Goal: Task Accomplishment & Management: Complete application form

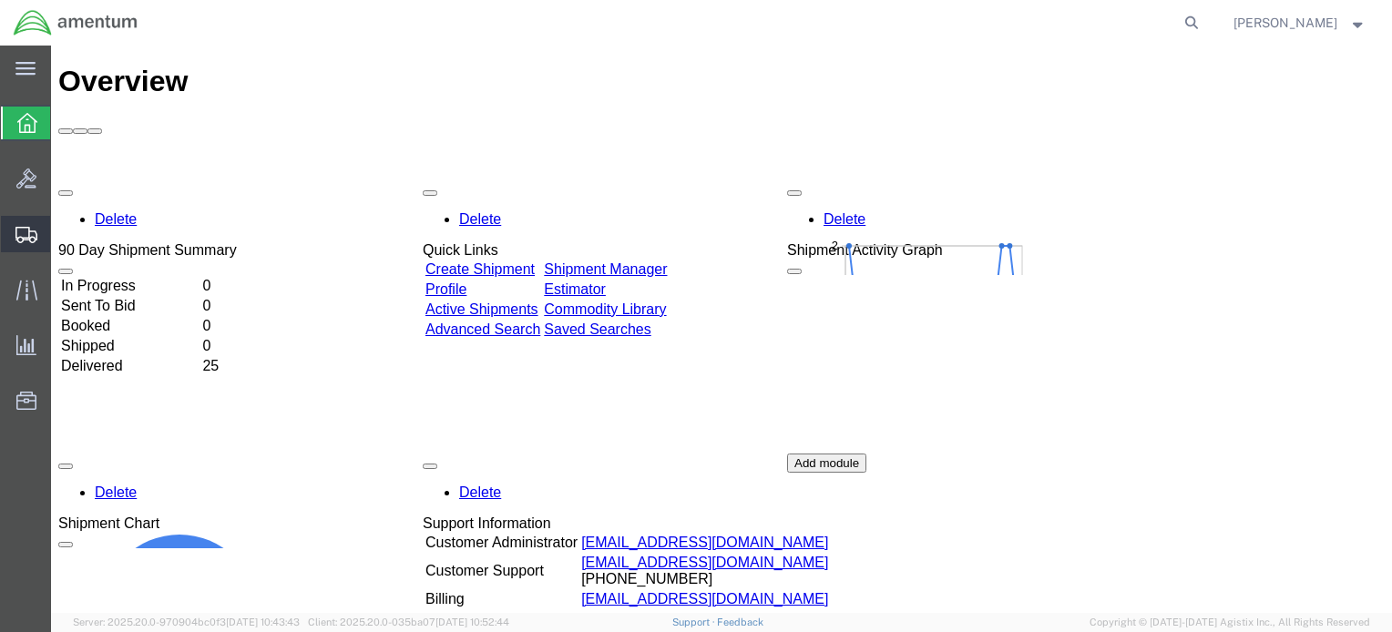
click at [0, 0] on span "Create Shipment" at bounding box center [0, 0] width 0 height 0
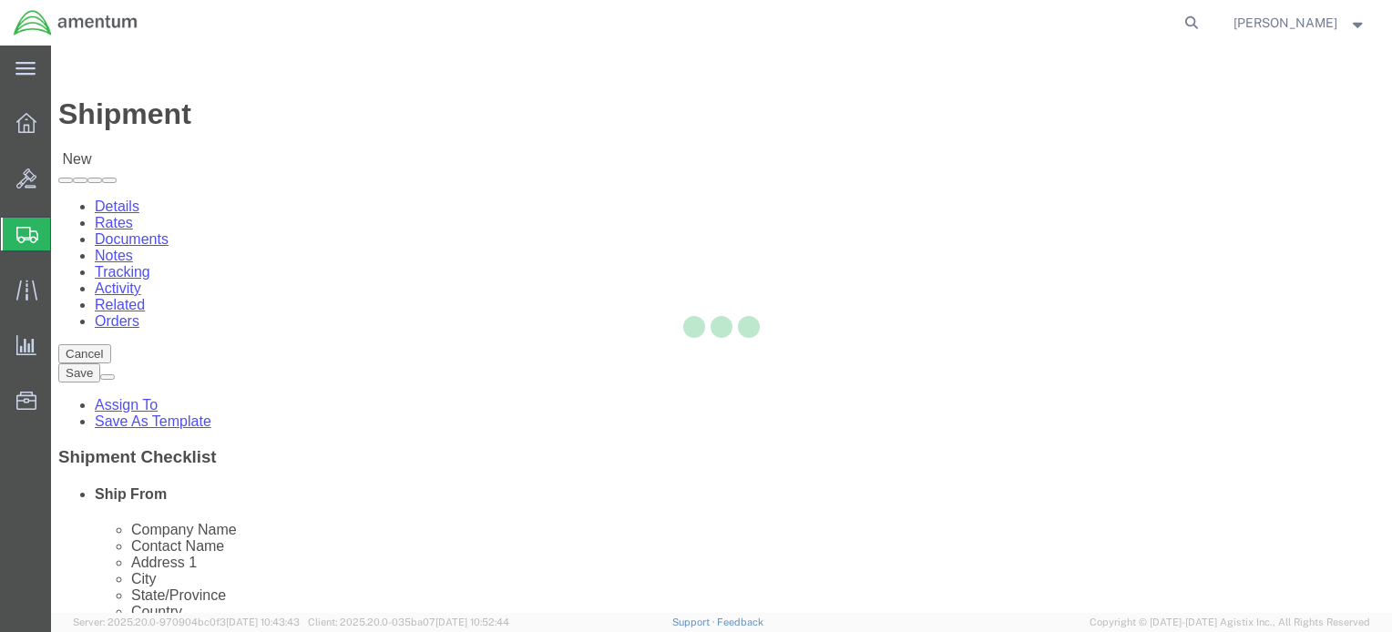
select select
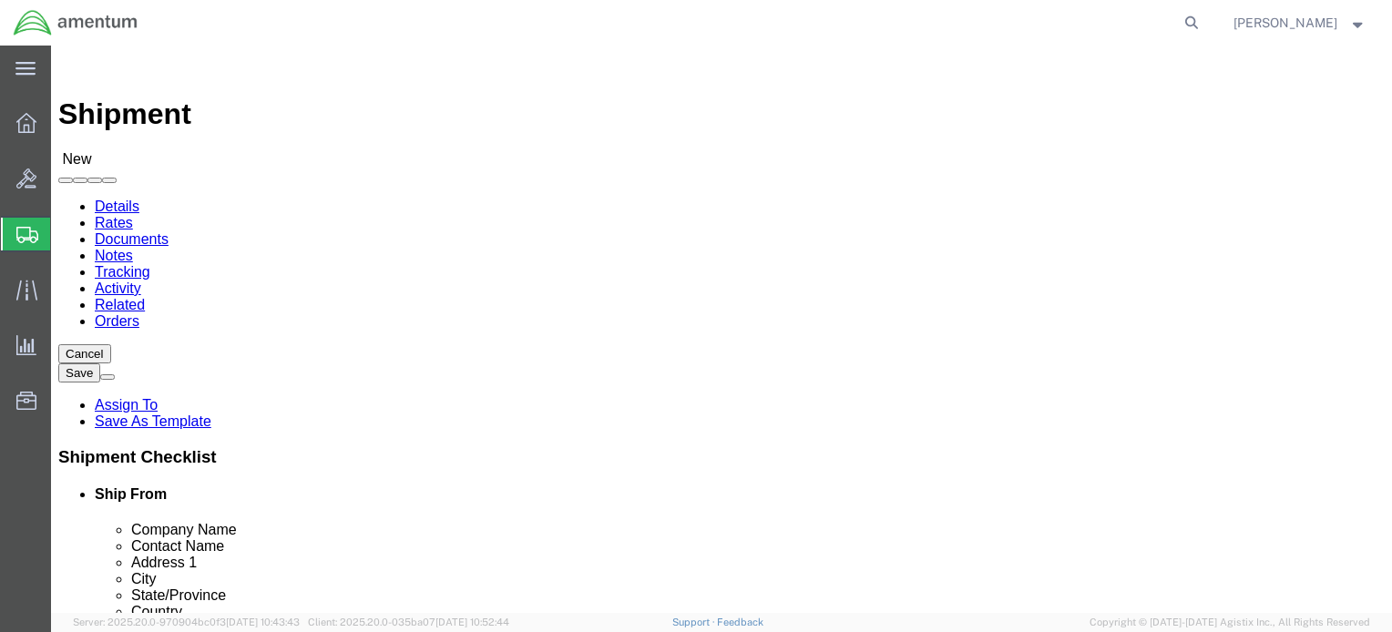
click input "text"
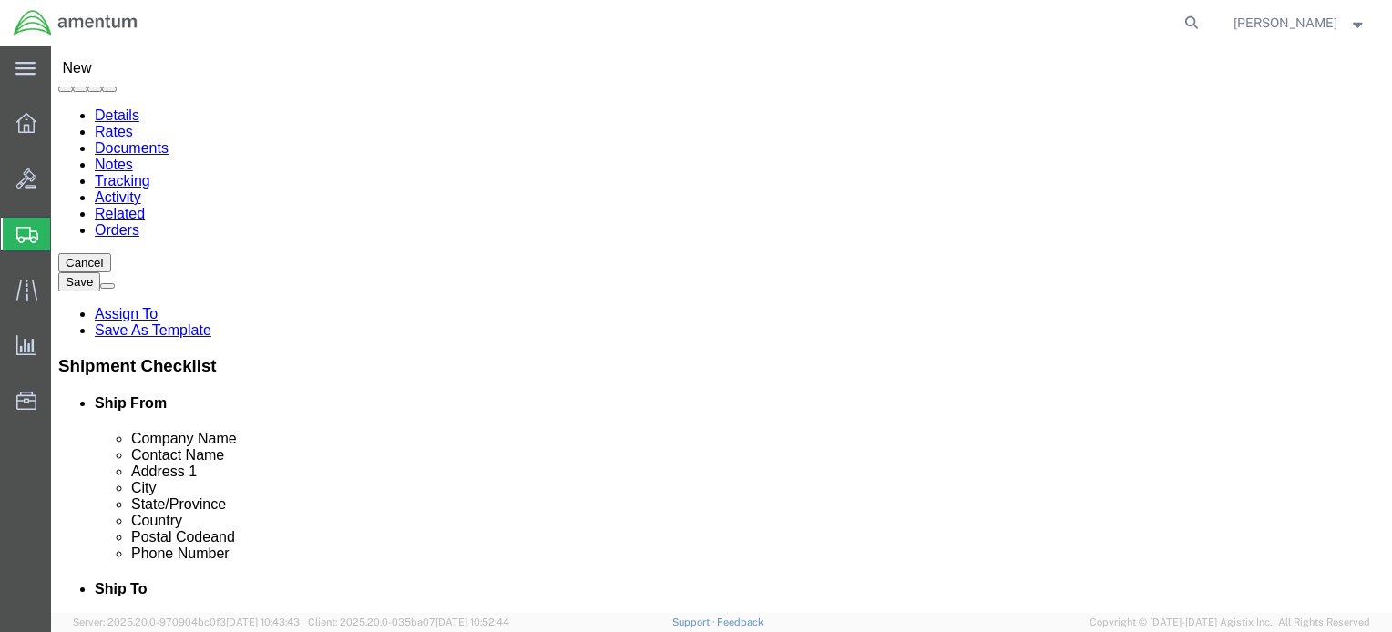
click body "Shipment New Details Rates Documents Notes Tracking Activity Related Orders Can…"
select select "42645"
select select "WA"
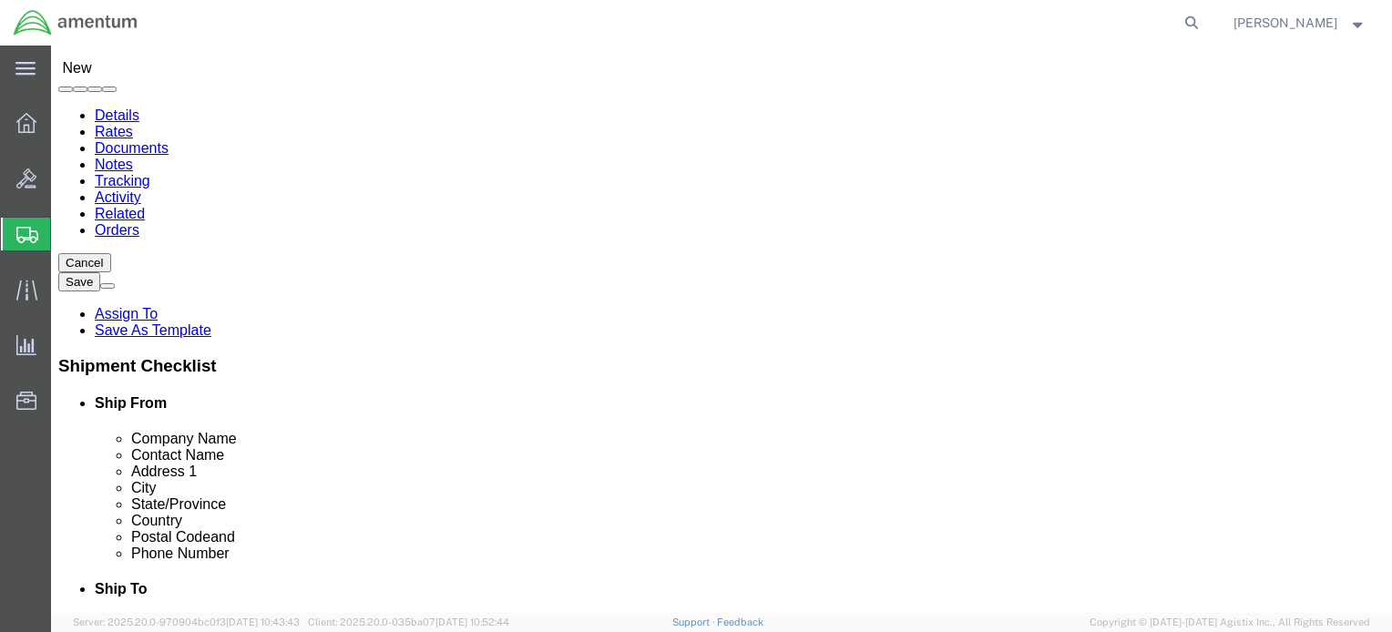
click input "text"
type input "Richard V"
click p "- Amentum Services, Inc. - (Richard Varela) Stryker Ave, Bldg 3098, Joint Base …"
select select
select select "WA"
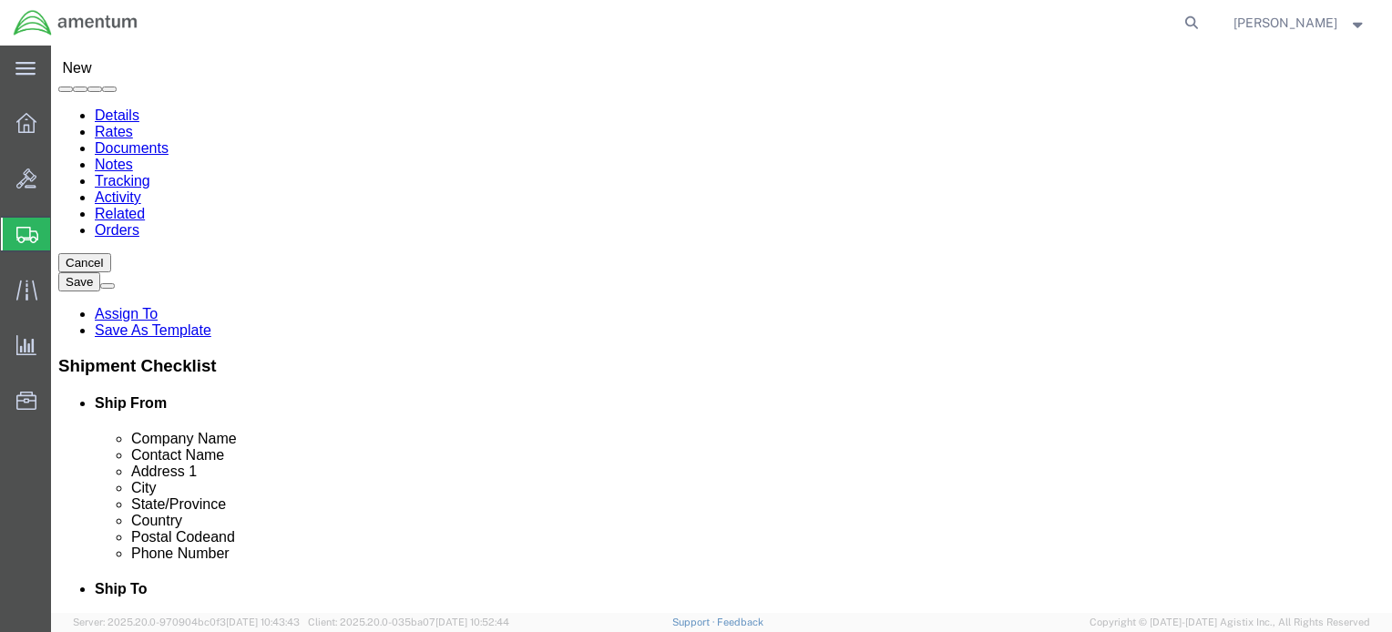
type input "[PERSON_NAME]"
click input "text"
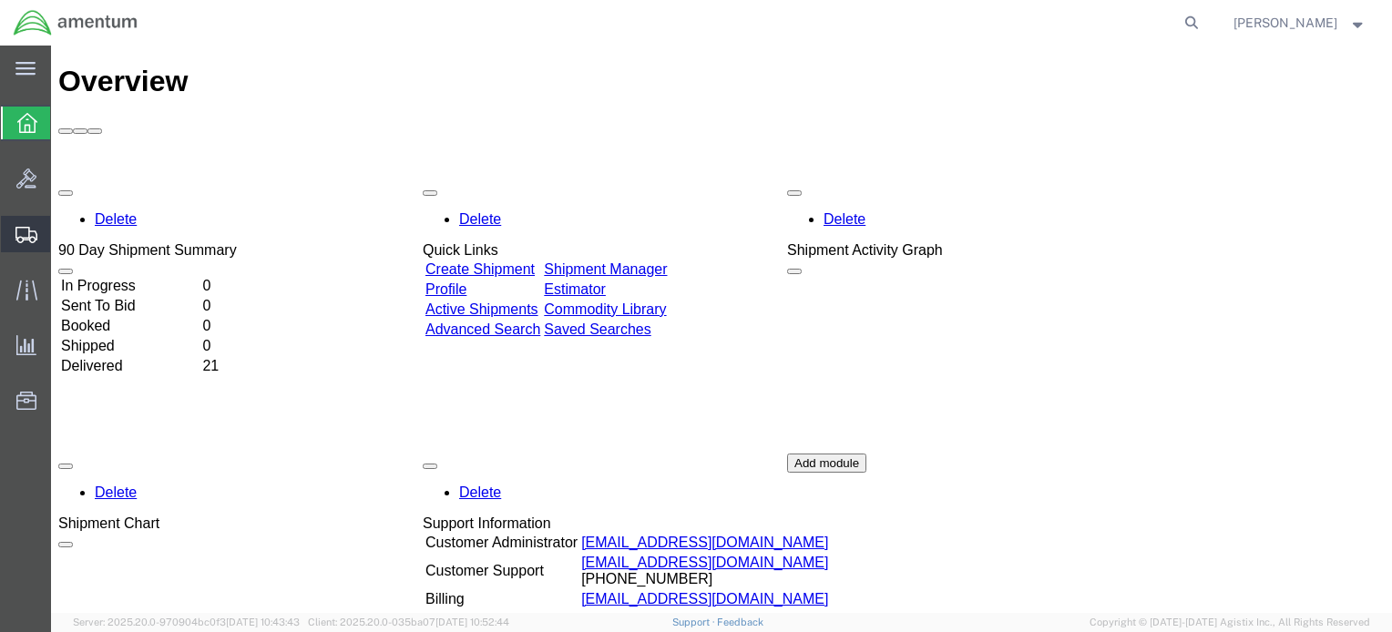
click at [0, 0] on span "Create Shipment" at bounding box center [0, 0] width 0 height 0
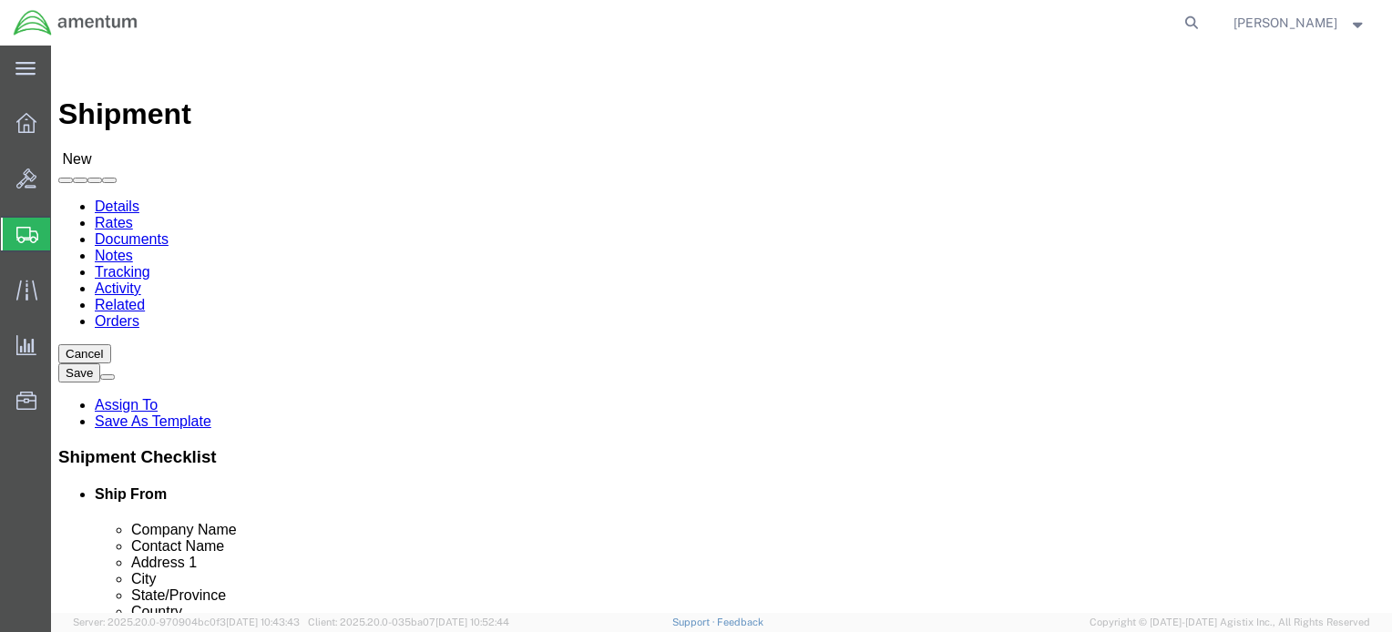
select select
click input "text"
type input "[PERSON_NAME]"
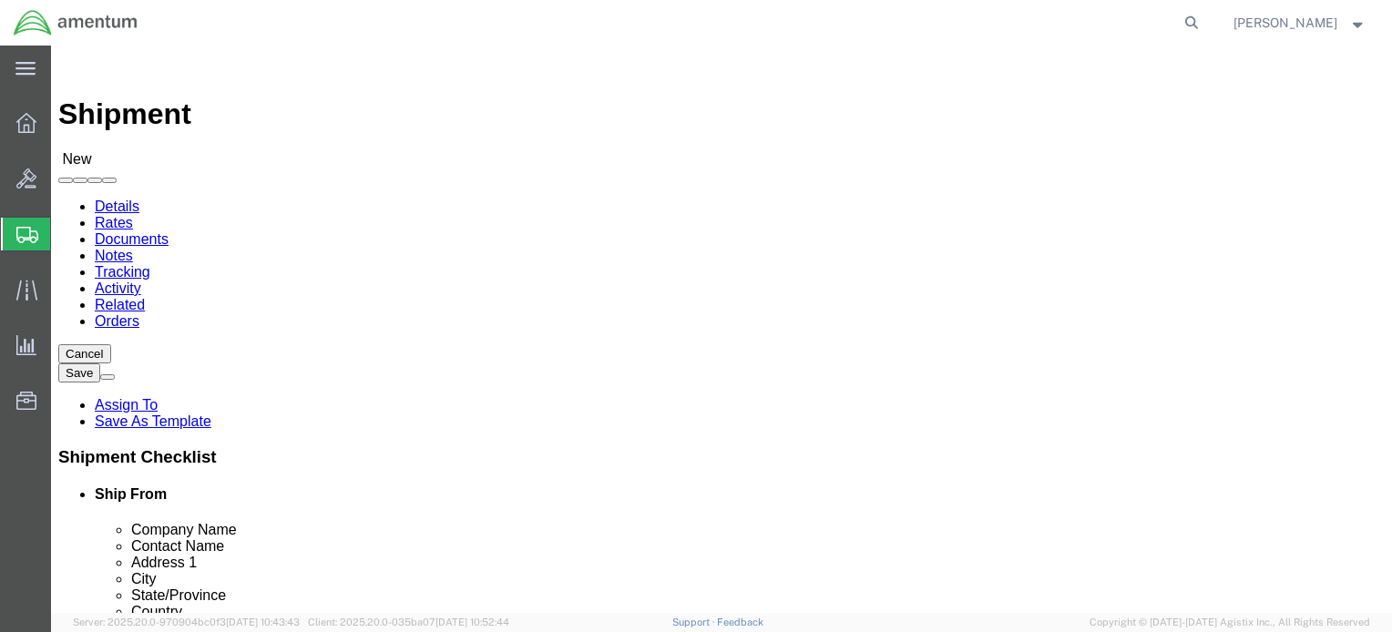
click p "- Amentum- JBLM - ([PERSON_NAME]) [PERSON_NAME][STREET_ADDRESS], Joint Base [PE…"
select select "WA"
type input "[PERSON_NAME]"
click input "text"
type input "[PERSON_NAME]"
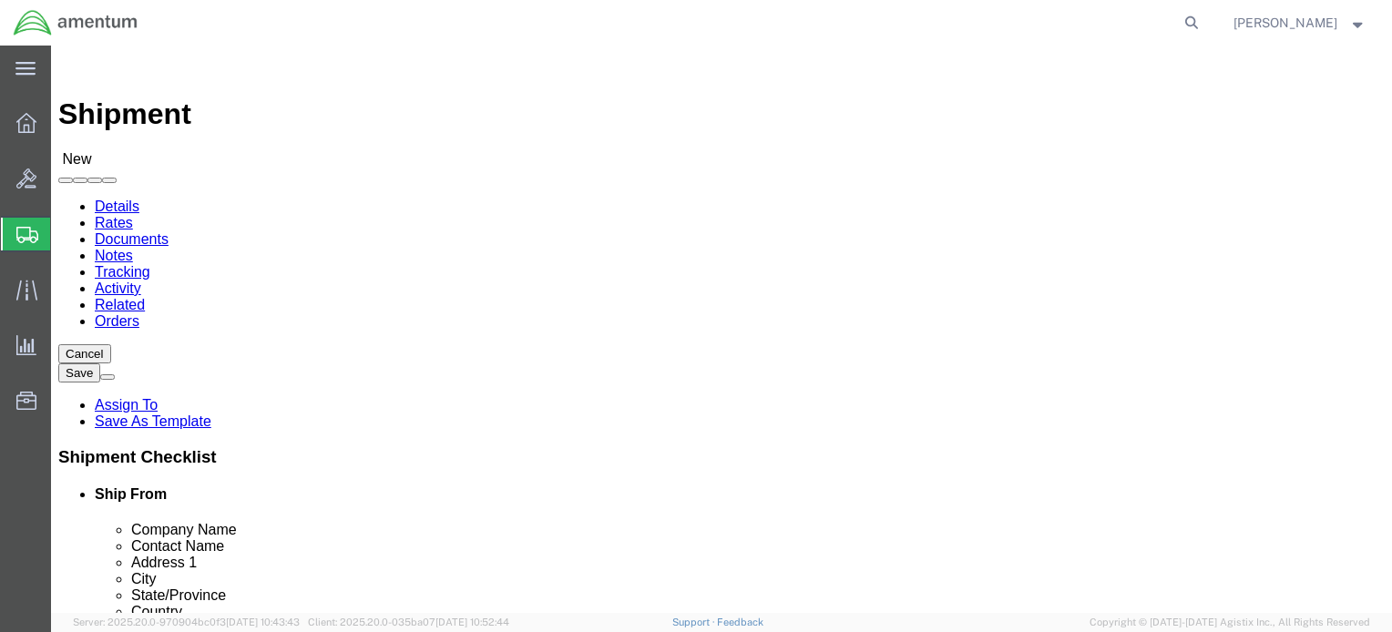
click p "- Amentum AFM-W [US_STATE] - ([PERSON_NAME]) [STREET_ADDRESS][PERSON_NAME][PERS…"
select select "AK"
type input "[PERSON_NAME]"
click input "text"
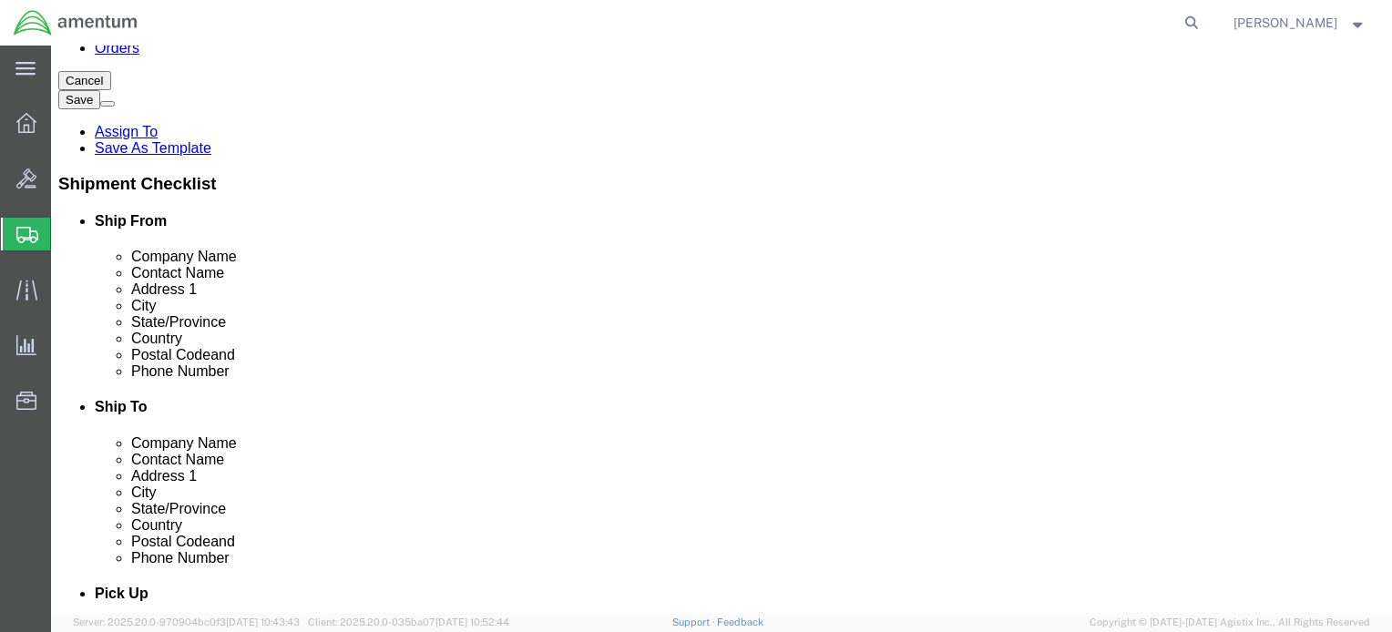
type input "9073223363"
click input "text"
type input "[PERSON_NAME]."
